Goal: Task Accomplishment & Management: Manage account settings

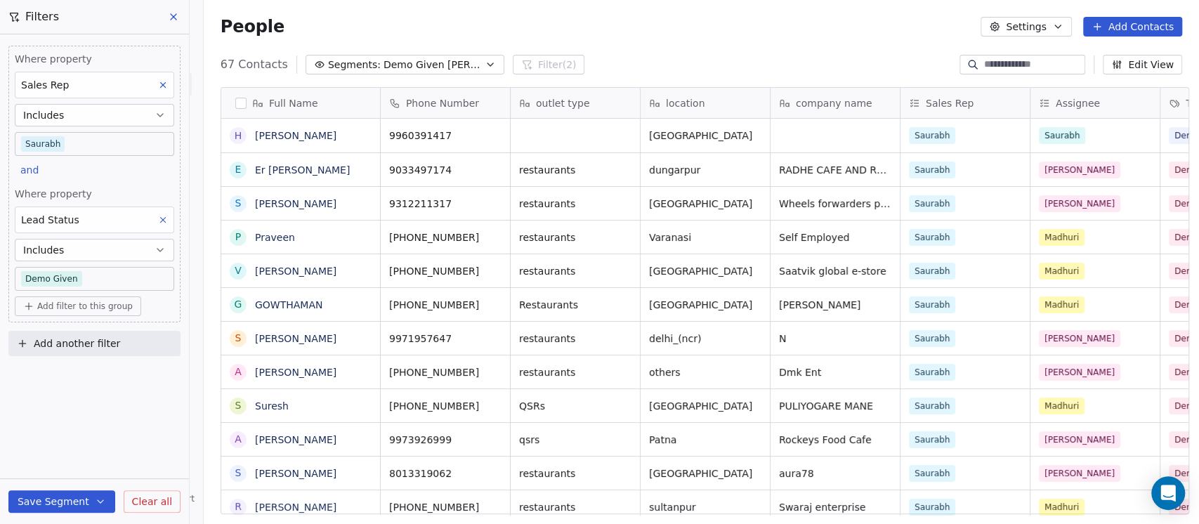
scroll to position [447, 987]
click at [855, 27] on div "People Settings Add Contacts" at bounding box center [700, 27] width 961 height 20
click at [427, 65] on span "Demo Given [PERSON_NAME]" at bounding box center [432, 65] width 98 height 15
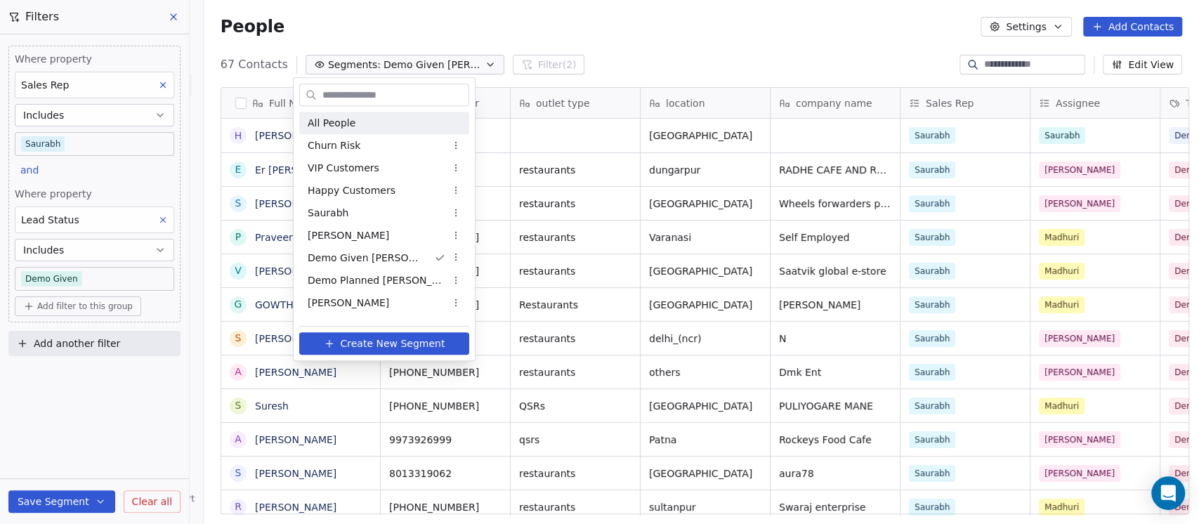
click at [564, 45] on html "On2Cook India Pvt. Ltd. Contacts People Marketing Workflows Campaigns Sales Pip…" at bounding box center [599, 262] width 1199 height 524
click at [440, 70] on span "Demo Given [PERSON_NAME]" at bounding box center [432, 65] width 98 height 15
click at [414, 71] on html "On2Cook India Pvt. Ltd. Contacts People Marketing Workflows Campaigns Sales Pip…" at bounding box center [599, 262] width 1199 height 524
click at [414, 71] on span "Demo Given [PERSON_NAME]" at bounding box center [432, 65] width 98 height 15
click at [357, 278] on span "Demo Planned [PERSON_NAME]" at bounding box center [377, 280] width 138 height 15
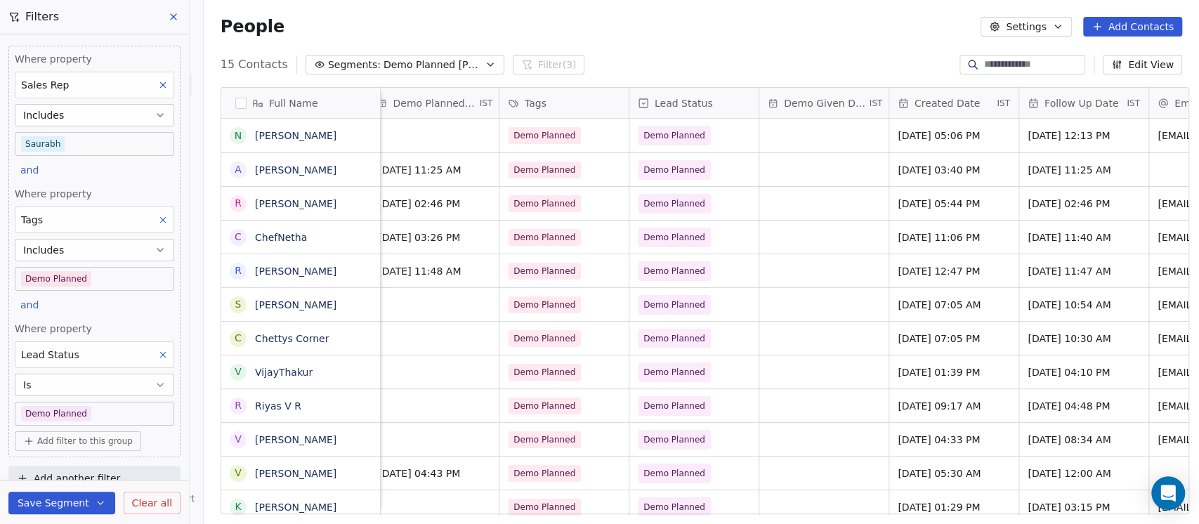
scroll to position [0, 655]
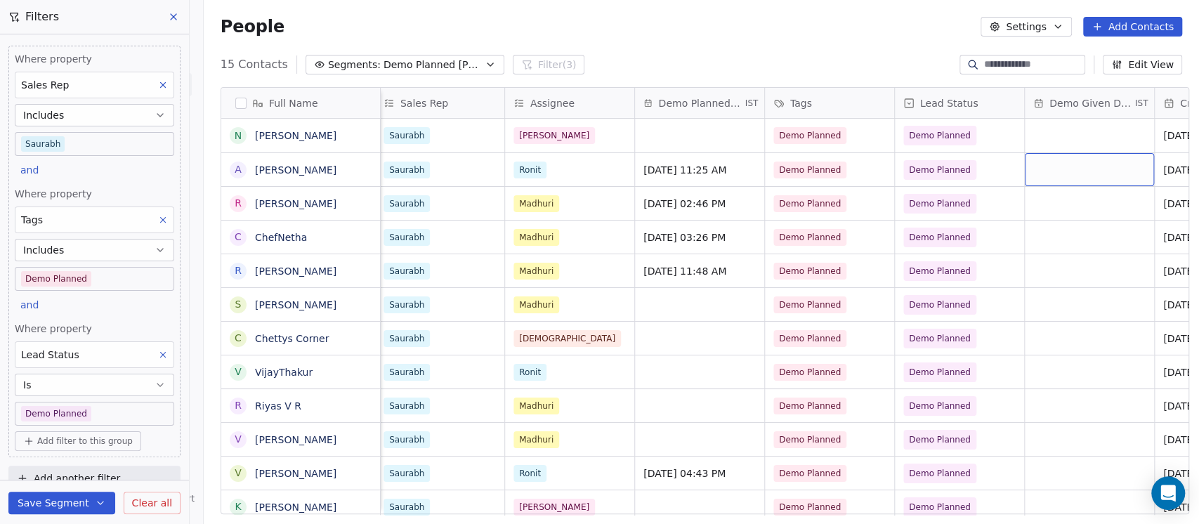
click at [1062, 169] on div "grid" at bounding box center [1088, 169] width 129 height 33
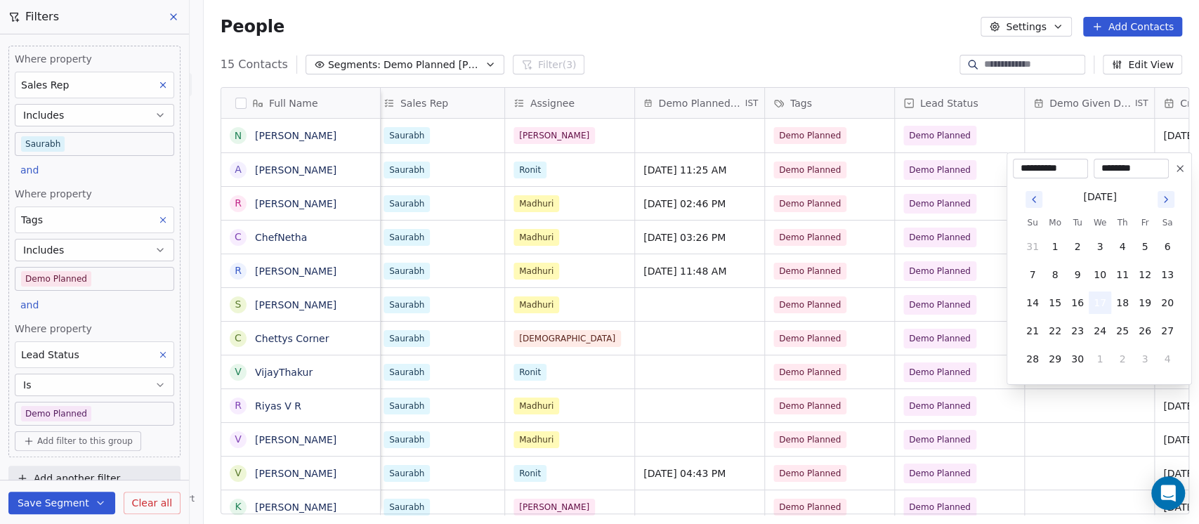
click at [1098, 299] on button "17" at bounding box center [1099, 302] width 22 height 22
click at [876, 31] on html "On2Cook India Pvt. Ltd. Contacts People Marketing Workflows Campaigns Sales Pip…" at bounding box center [599, 262] width 1199 height 524
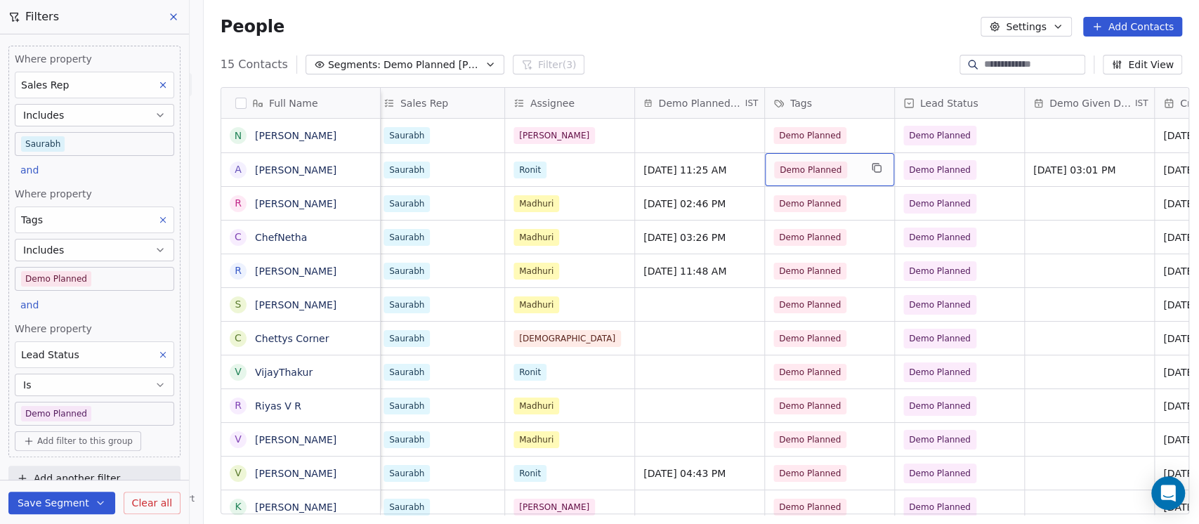
click at [853, 171] on div "Demo Planned" at bounding box center [829, 169] width 129 height 33
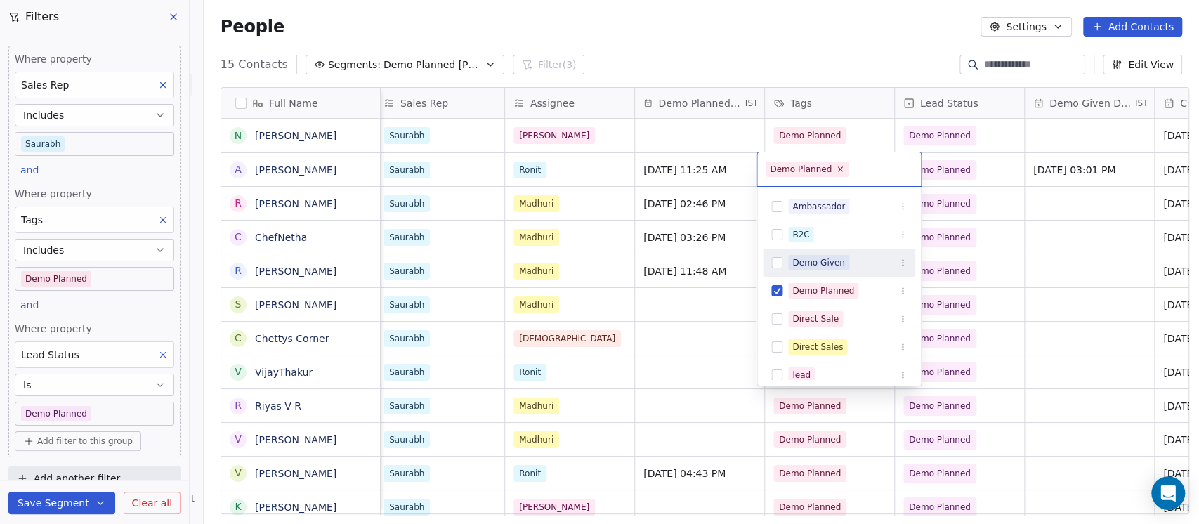
click at [848, 265] on div "Demo Given" at bounding box center [847, 262] width 119 height 15
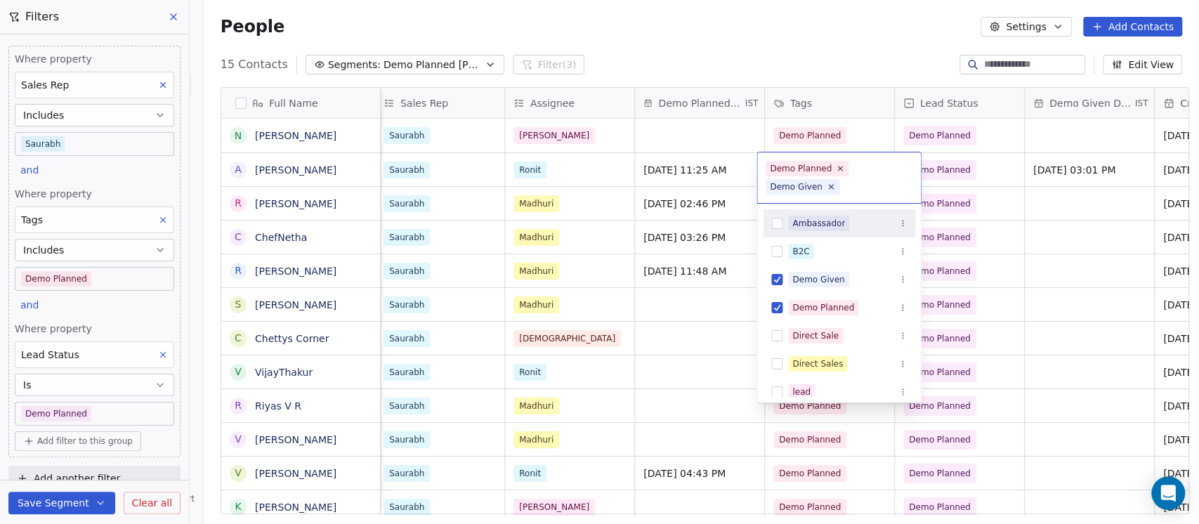
click at [1052, 166] on html "On2Cook India Pvt. Ltd. Contacts People Marketing Workflows Campaigns Sales Pip…" at bounding box center [599, 262] width 1199 height 524
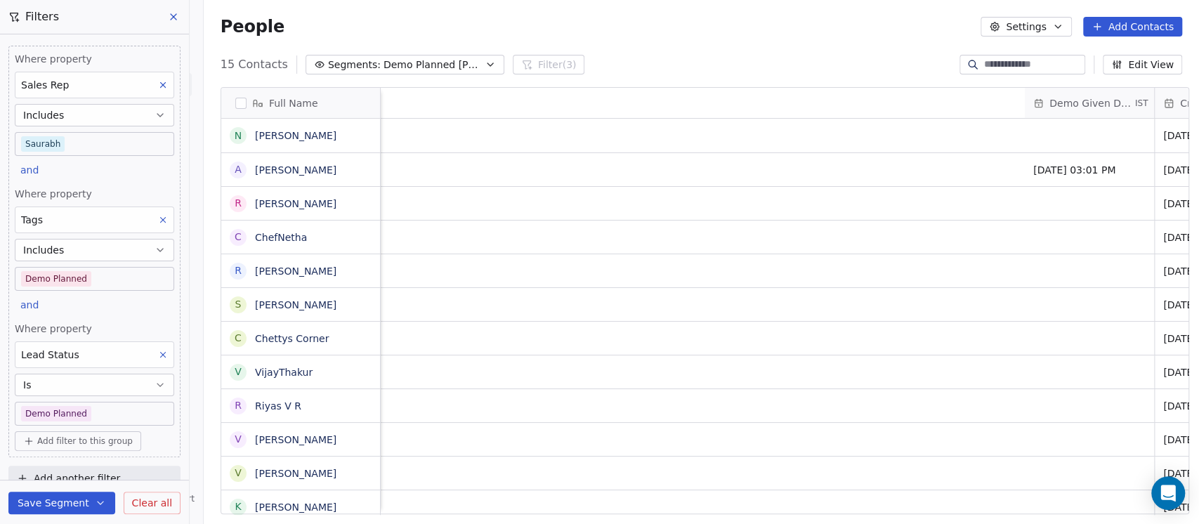
scroll to position [0, 1708]
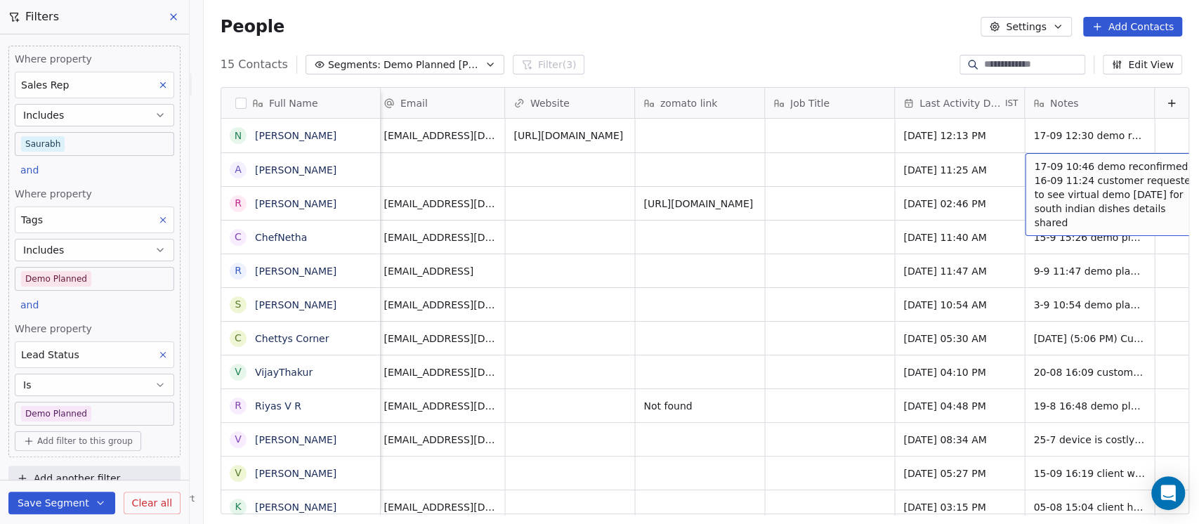
click at [1034, 167] on span "17-09 10:46 demo reconfirmed 16-09 11:24 customer requested to see virtual demo…" at bounding box center [1117, 194] width 167 height 70
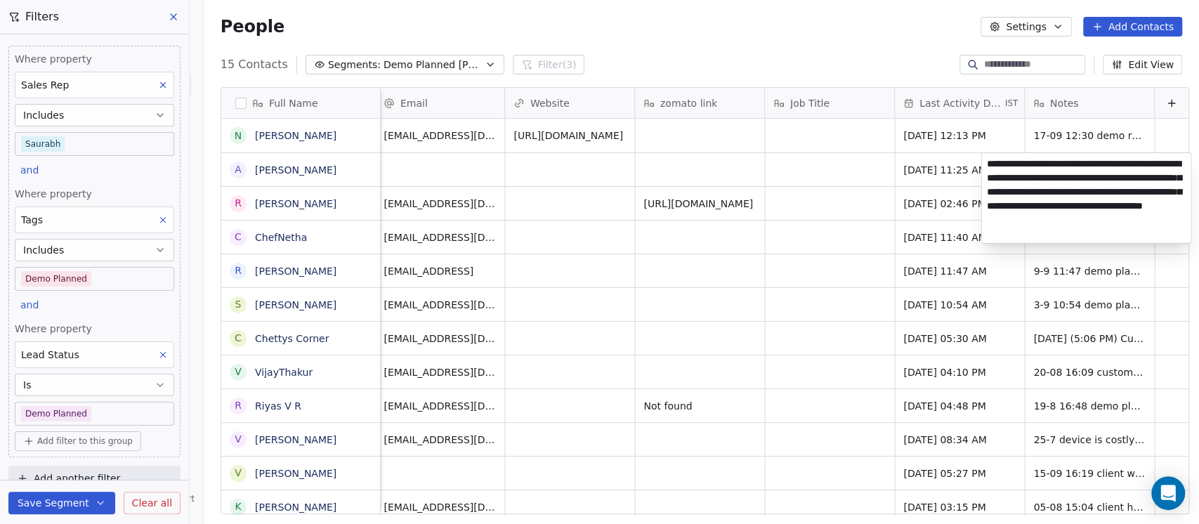
type textarea "**********"
